Goal: Information Seeking & Learning: Learn about a topic

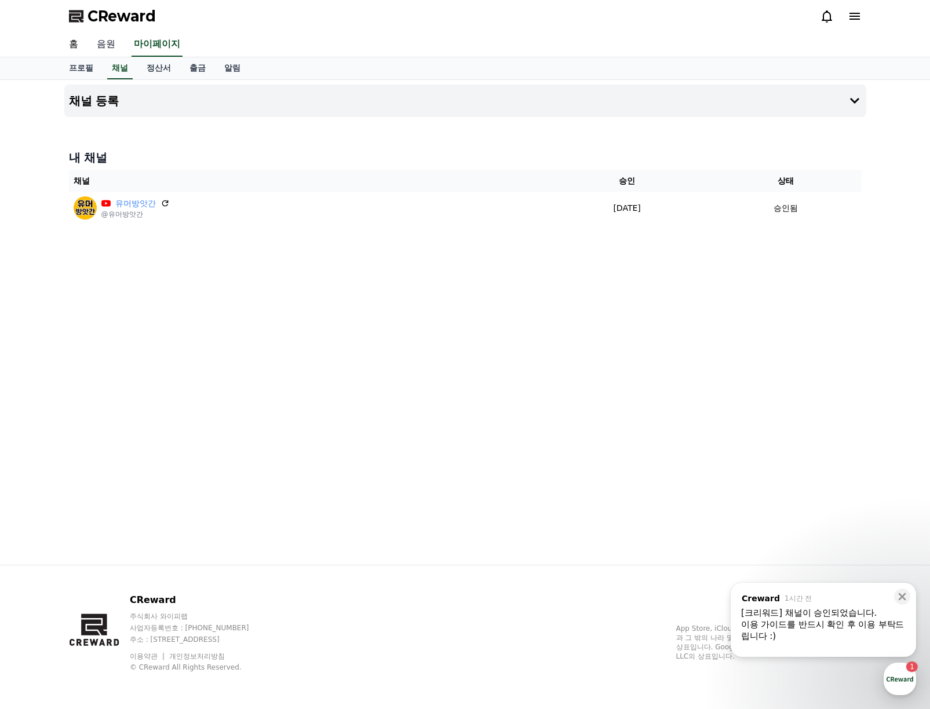
click at [107, 45] on link "음원" at bounding box center [106, 44] width 37 height 24
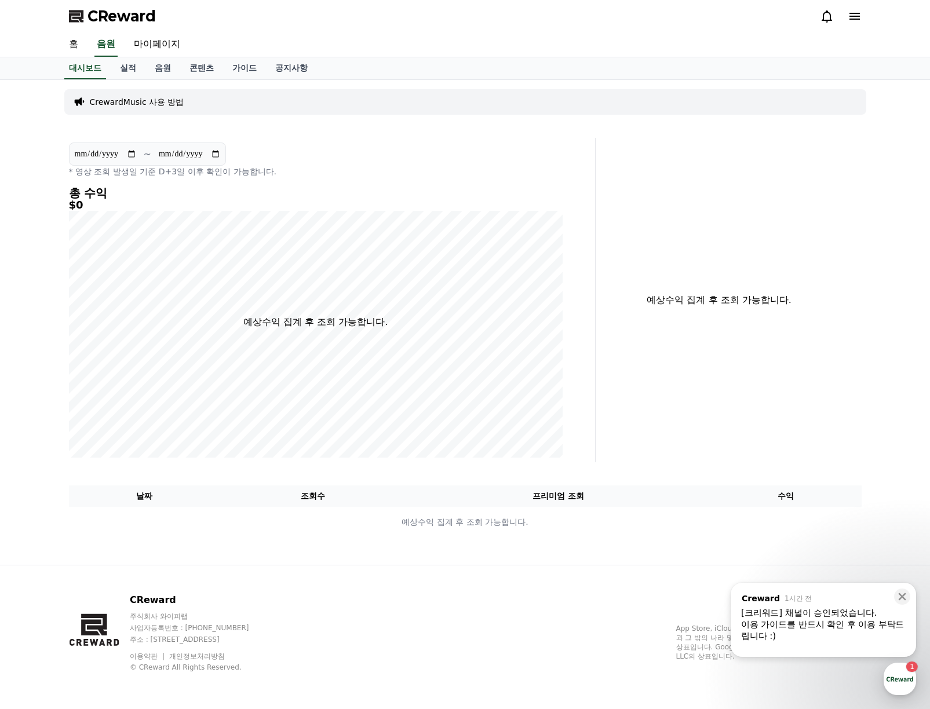
click at [150, 103] on p "CrewardMusic 사용 방법" at bounding box center [137, 102] width 94 height 12
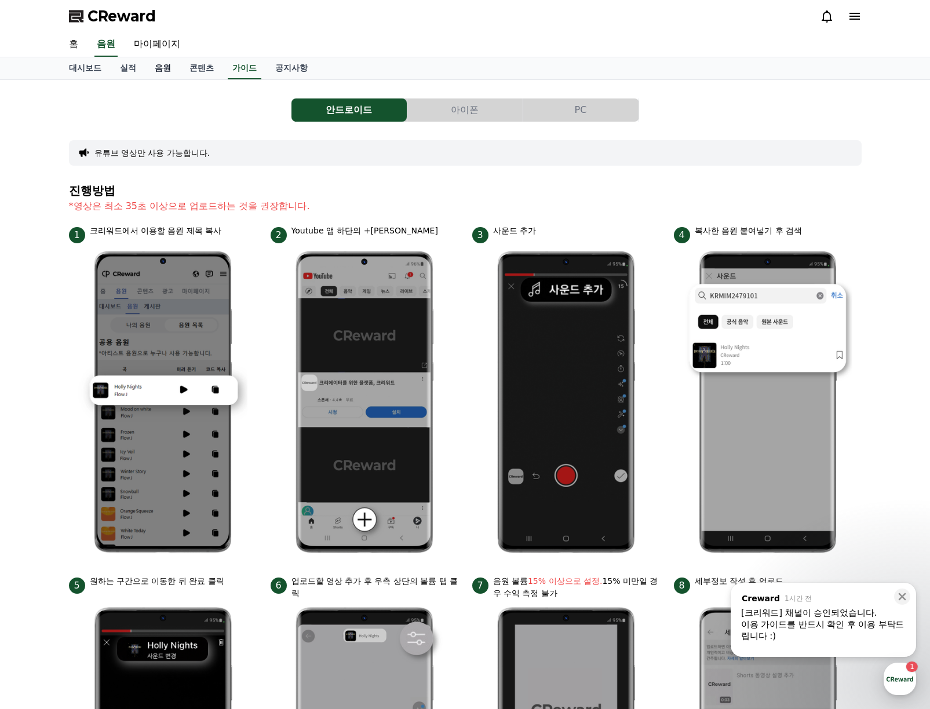
drag, startPoint x: 162, startPoint y: 72, endPoint x: 169, endPoint y: 71, distance: 7.6
click at [161, 72] on link "음원" at bounding box center [162, 68] width 35 height 22
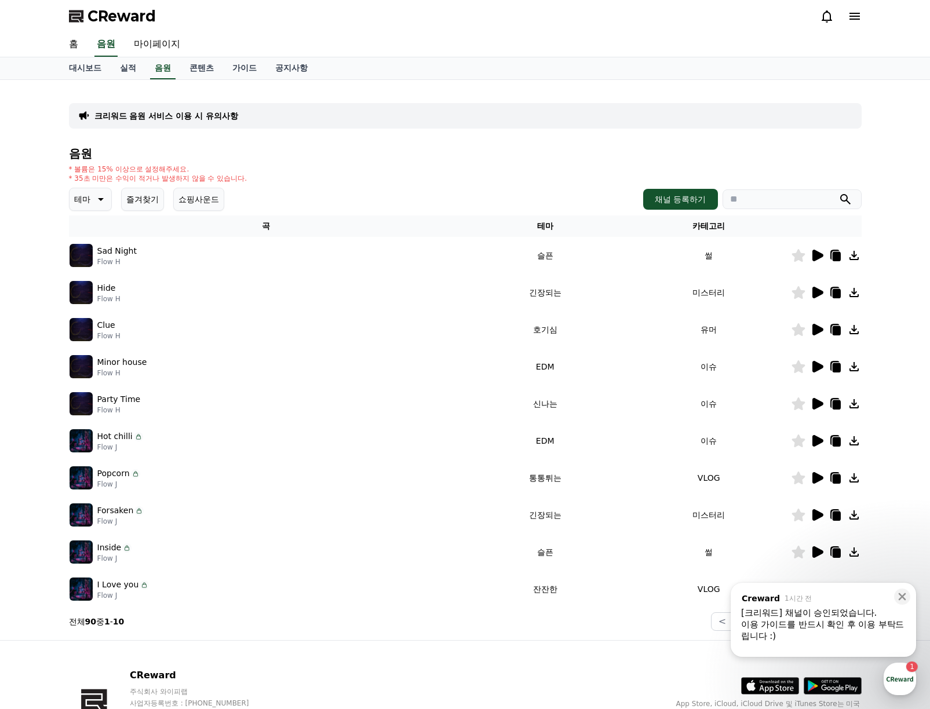
click at [769, 201] on input "search" at bounding box center [792, 200] width 139 height 20
type input "***"
click at [839, 192] on button "submit" at bounding box center [846, 199] width 14 height 14
